Goal: Task Accomplishment & Management: Complete application form

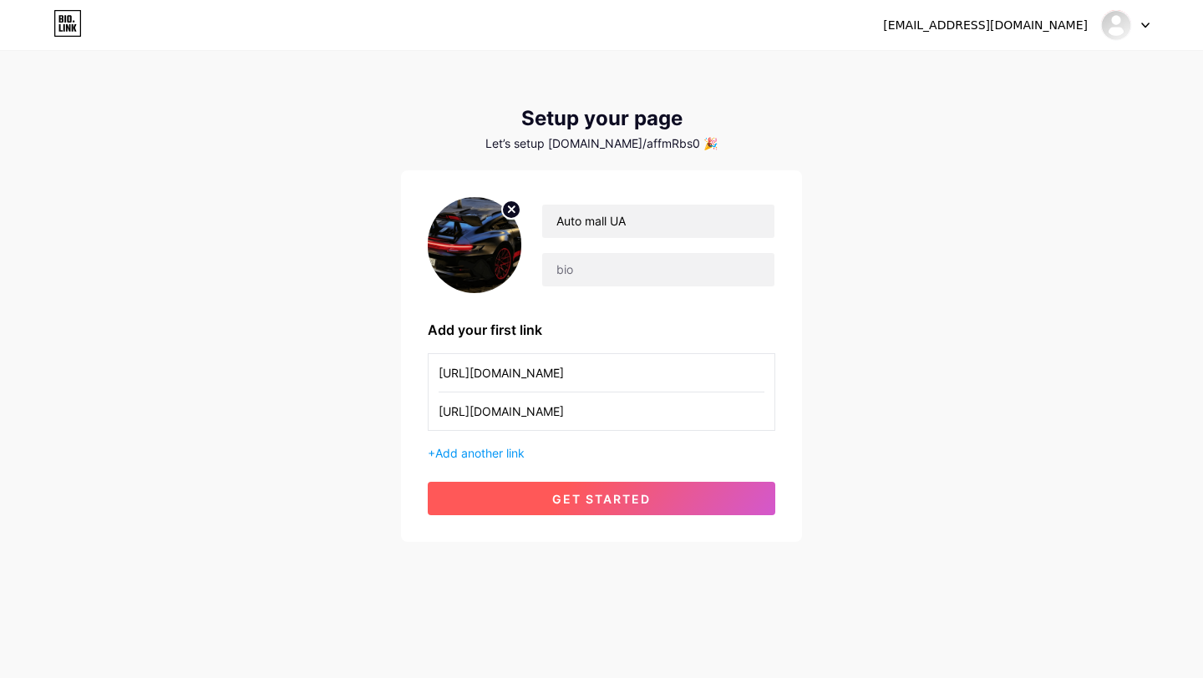
click at [623, 504] on span "get started" at bounding box center [601, 499] width 99 height 14
click at [69, 26] on icon at bounding box center [68, 28] width 4 height 8
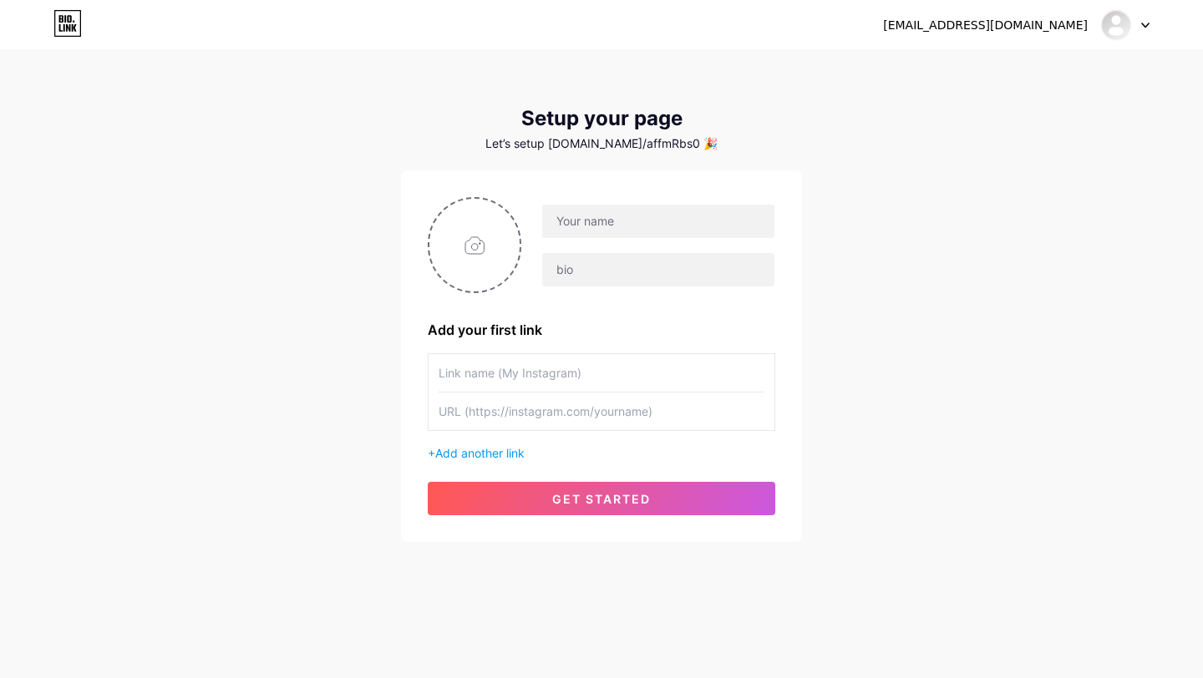
click at [505, 416] on input "text" at bounding box center [602, 412] width 326 height 38
paste input "[DOMAIN_NAME]/automallinua"
type input "[DOMAIN_NAME]/automallinua"
click at [486, 418] on input "text" at bounding box center [602, 412] width 326 height 38
paste input "[URL][DOMAIN_NAME]"
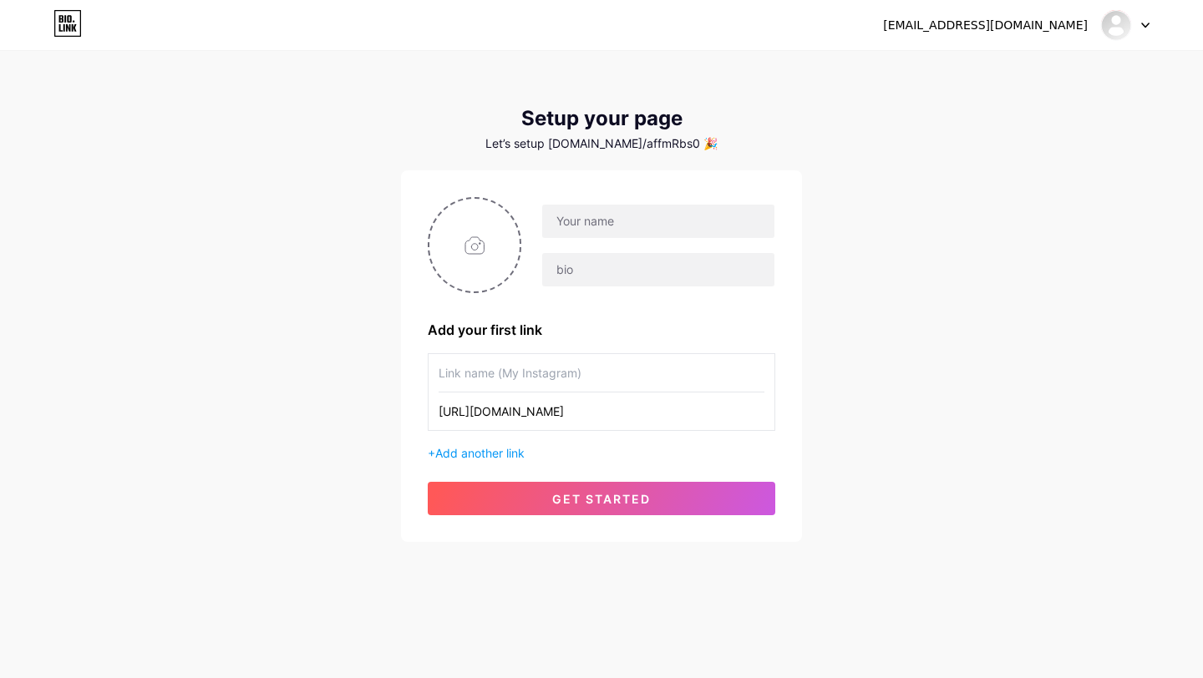
type input "[URL][DOMAIN_NAME]"
click at [534, 379] on input "text" at bounding box center [602, 373] width 326 height 38
click at [504, 374] on input "text" at bounding box center [602, 373] width 326 height 38
paste input "[URL][DOMAIN_NAME]"
type input "[URL][DOMAIN_NAME]"
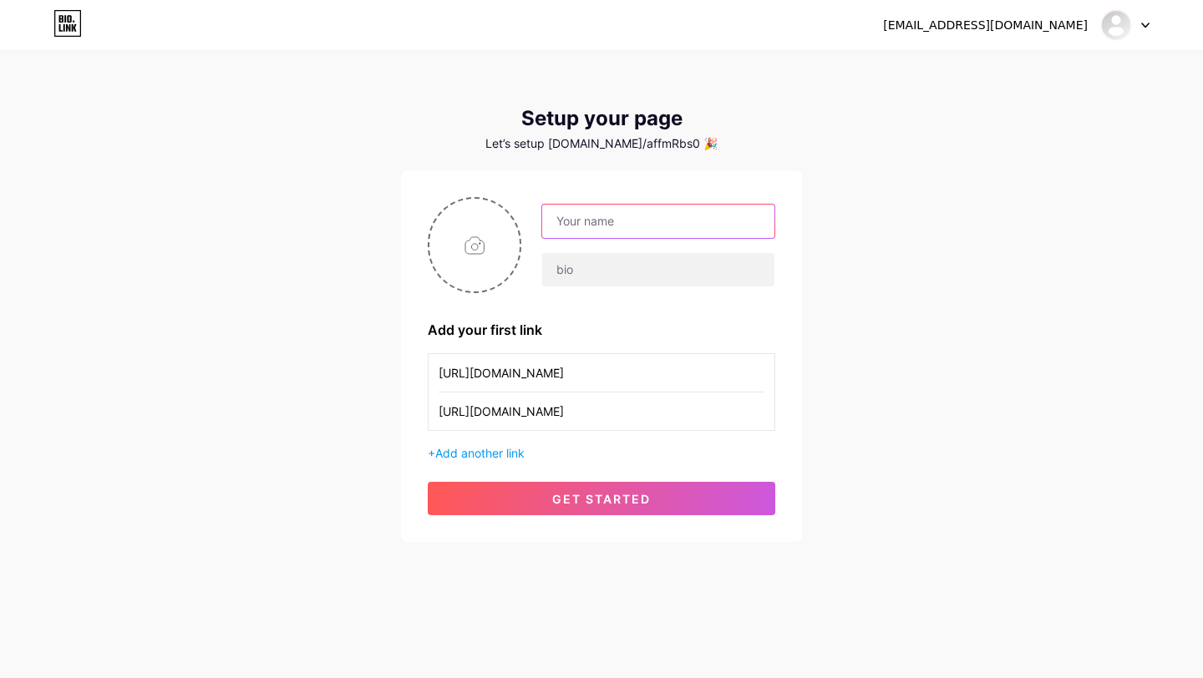
click at [568, 230] on input "text" at bounding box center [658, 221] width 232 height 33
click at [612, 226] on input "Фгещ" at bounding box center [658, 221] width 232 height 33
click at [586, 222] on input "Auto Mall" at bounding box center [658, 221] width 232 height 33
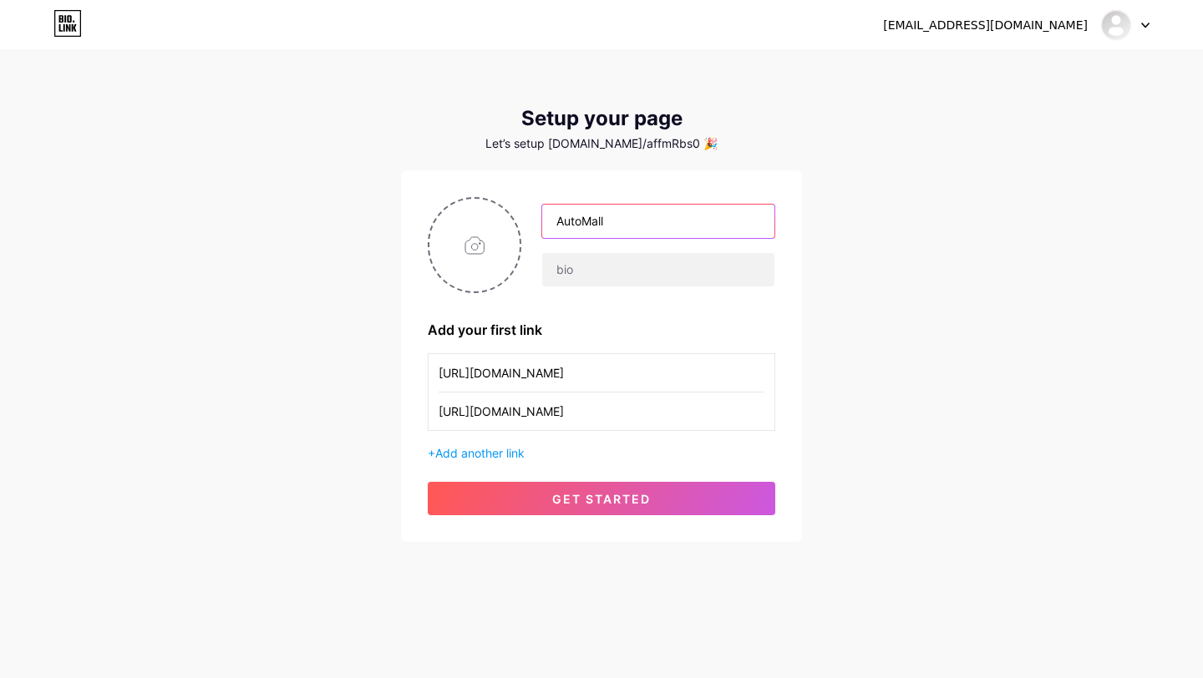
click at [616, 216] on input "AutoMall" at bounding box center [658, 221] width 232 height 33
type input "AutoMall [GEOGRAPHIC_DATA]"
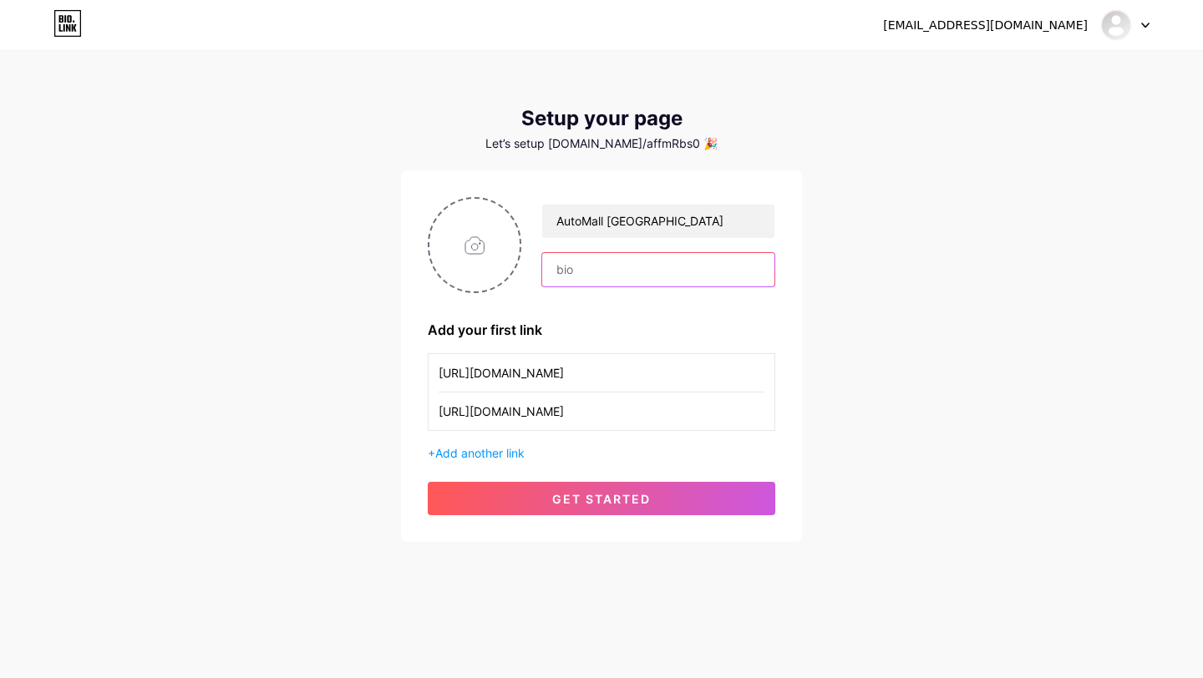
click at [613, 267] on input "text" at bounding box center [658, 269] width 232 height 33
click at [572, 269] on input "text" at bounding box center [658, 269] width 232 height 33
paste input "🚗 Інтернет-магазин авто запчастин та аксесуарів "[DOMAIN_NAME]" 🛠️ Швидка доста…"
click at [607, 297] on div "AutoMall [GEOGRAPHIC_DATA] 🚗 Інтернет-магазин авто запчастин та аксесуарів "[DO…" at bounding box center [601, 356] width 347 height 318
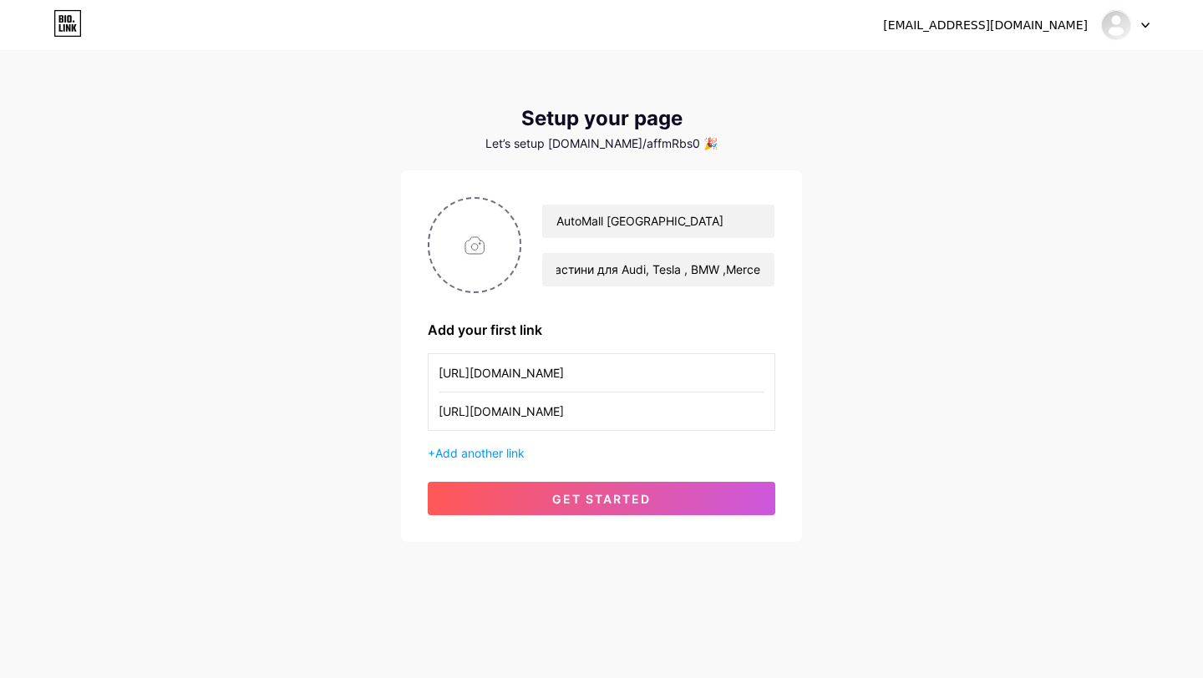
scroll to position [0, 0]
click at [656, 271] on input "🚗 Інтернет-магазин авто запчастин та аксесуарів "[DOMAIN_NAME]" 🛠️ Швидка доста…" at bounding box center [658, 269] width 232 height 33
click at [762, 272] on input "🚗 Інтернет-магазин авто запчастин та аксесуарів "[DOMAIN_NAME]" 🛠️ Швидка доста…" at bounding box center [658, 269] width 232 height 33
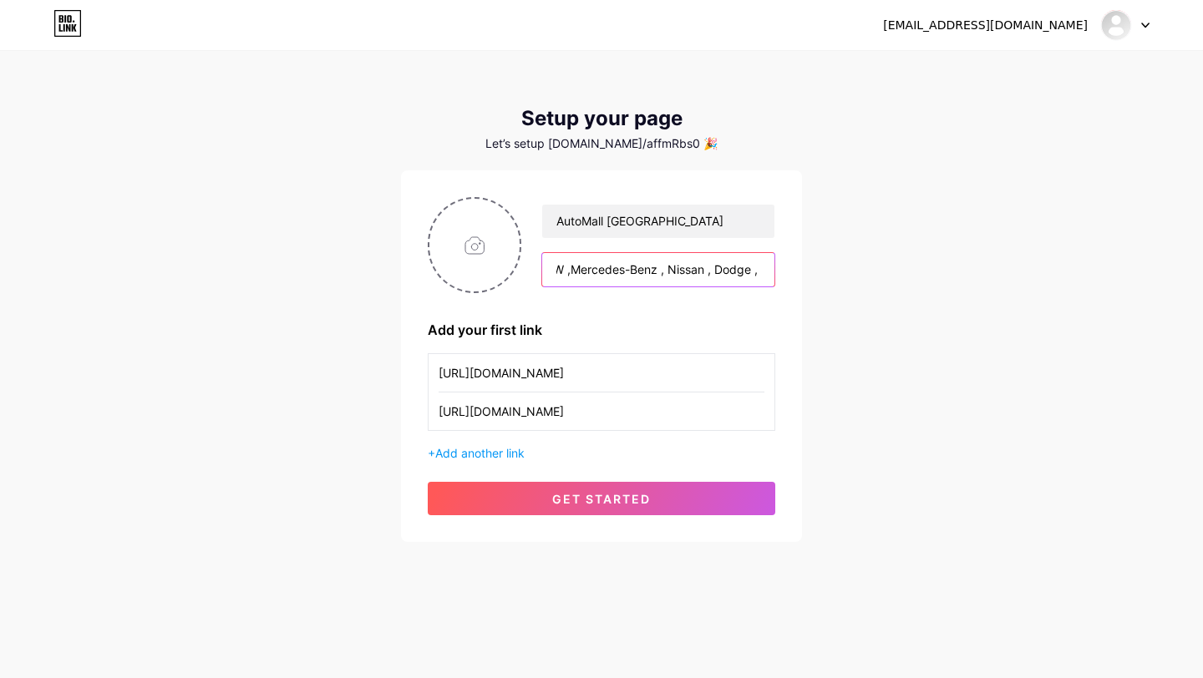
click at [733, 271] on input "🚗 Інтернет-магазин авто запчастин та аксесуарів "[DOMAIN_NAME]" 🛠️ Швидка доста…" at bounding box center [658, 269] width 232 height 33
click at [758, 269] on input "🚗 Інтернет-магазин авто запчастин та аксесуарів "[DOMAIN_NAME]" 🛠️ Швидка доста…" at bounding box center [658, 269] width 232 height 33
type input "🚗 Інтернет-магазин авто запчастин та аксесуарів "[DOMAIN_NAME]" 🛠️ Швидка доста…"
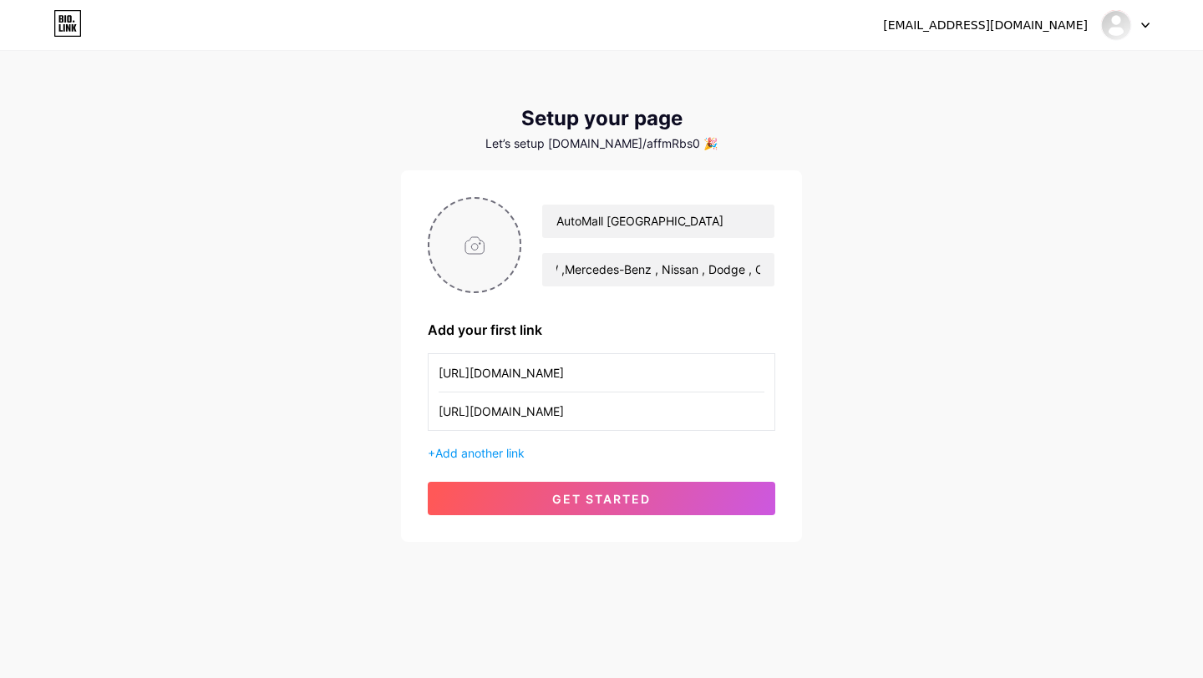
click at [482, 254] on input "file" at bounding box center [474, 245] width 90 height 93
type input "C:\fakepath\ccc92627-eee8-4eee-9554-a155b3f2814c.png"
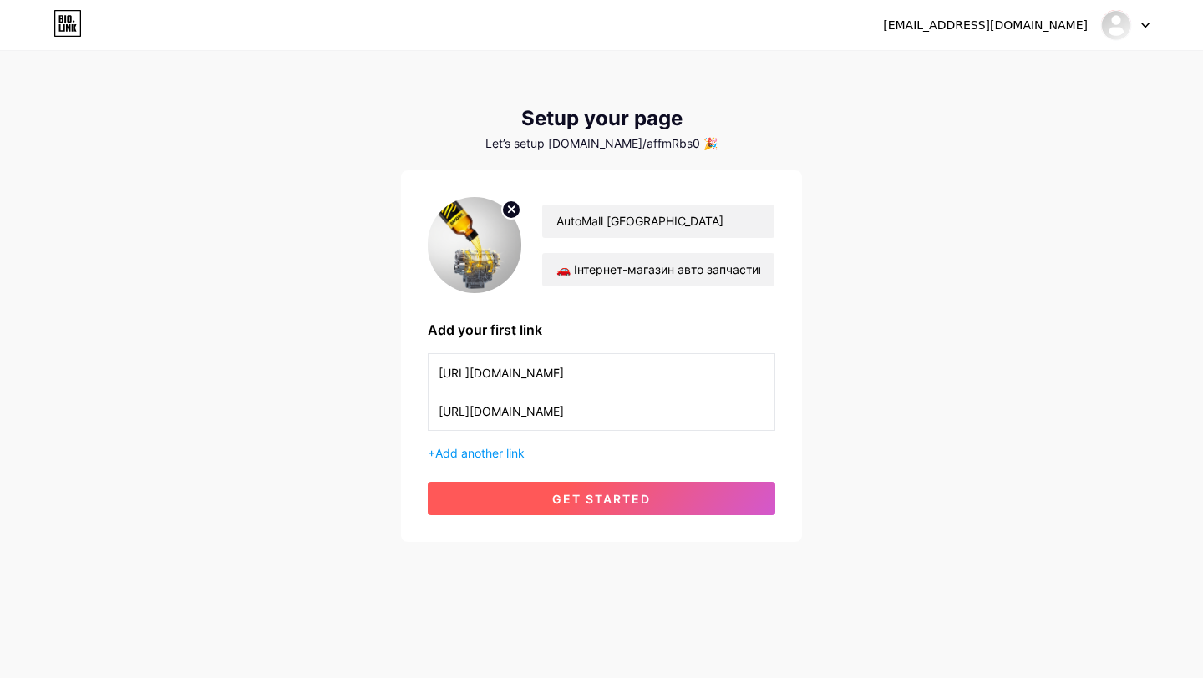
click at [599, 501] on span "get started" at bounding box center [601, 499] width 99 height 14
click at [599, 501] on span at bounding box center [601, 498] width 18 height 18
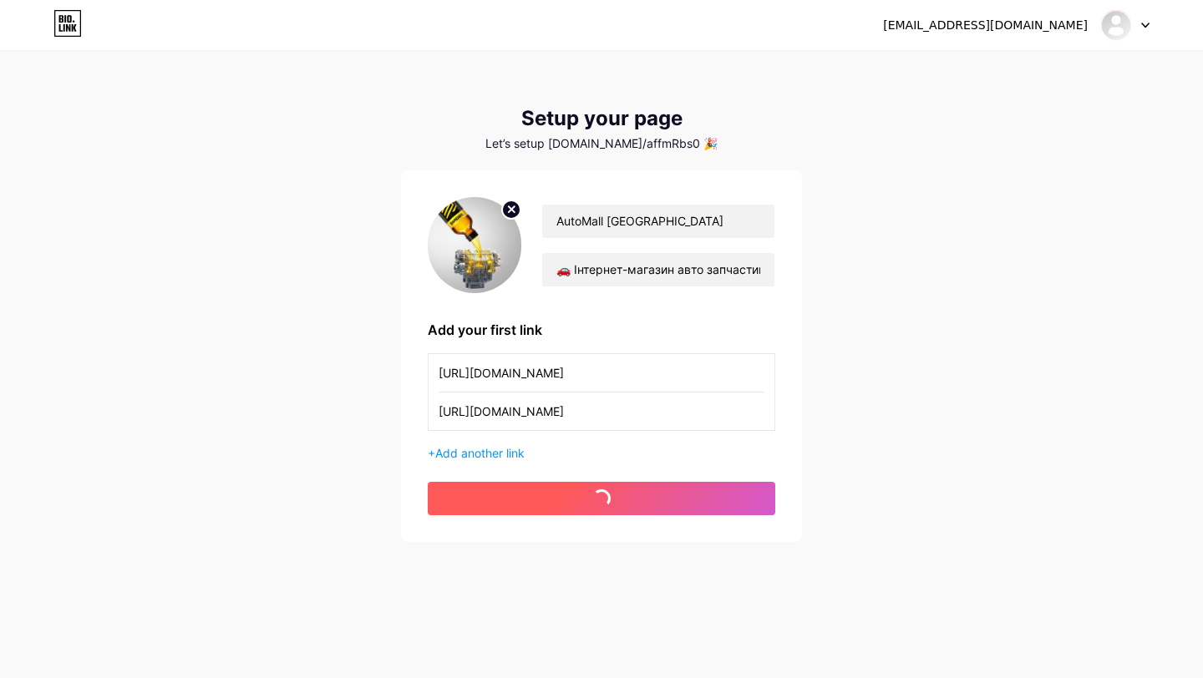
click at [599, 501] on span at bounding box center [602, 499] width 22 height 22
click at [599, 501] on span "get started" at bounding box center [601, 499] width 99 height 14
click at [599, 501] on span at bounding box center [601, 498] width 18 height 18
click at [599, 501] on button "get started" at bounding box center [601, 498] width 347 height 33
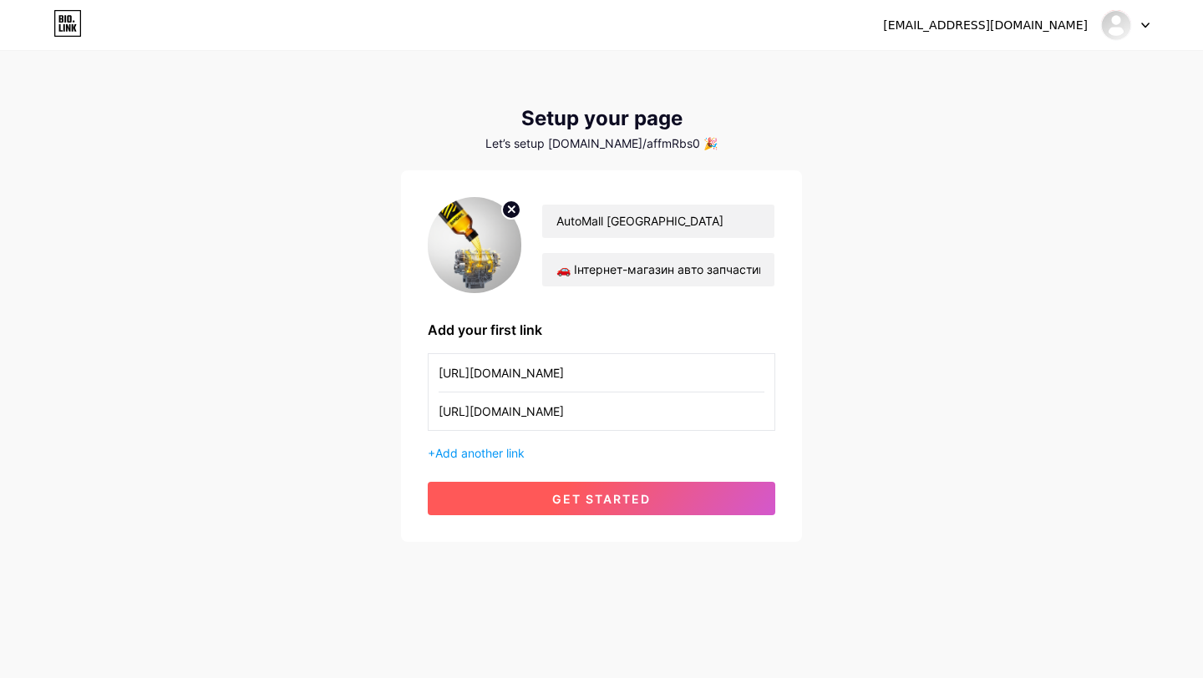
click at [674, 501] on button "get started" at bounding box center [601, 498] width 347 height 33
